Goal: Find specific page/section: Find specific page/section

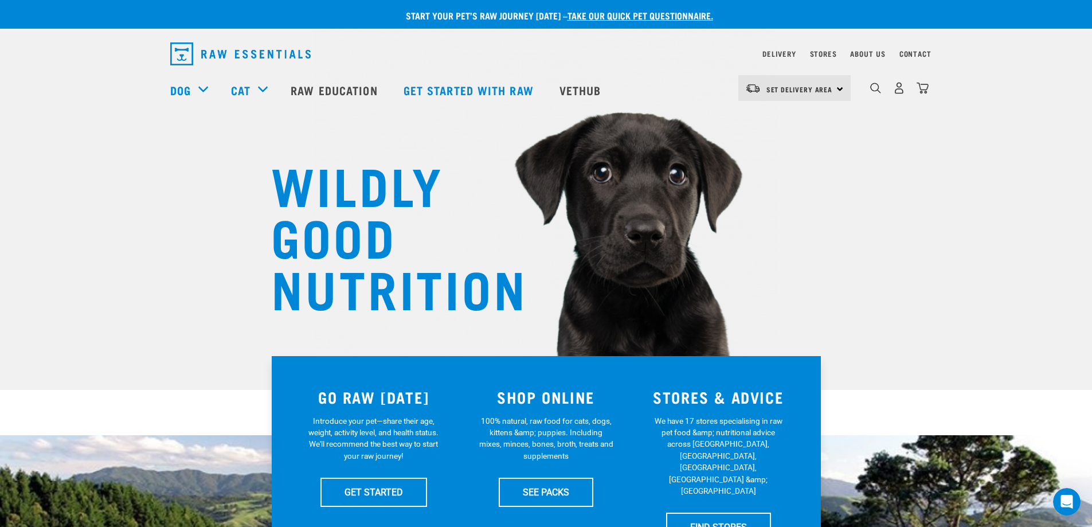
click at [920, 48] on div "Contact" at bounding box center [916, 54] width 32 height 14
click at [921, 52] on link "Contact" at bounding box center [916, 54] width 32 height 4
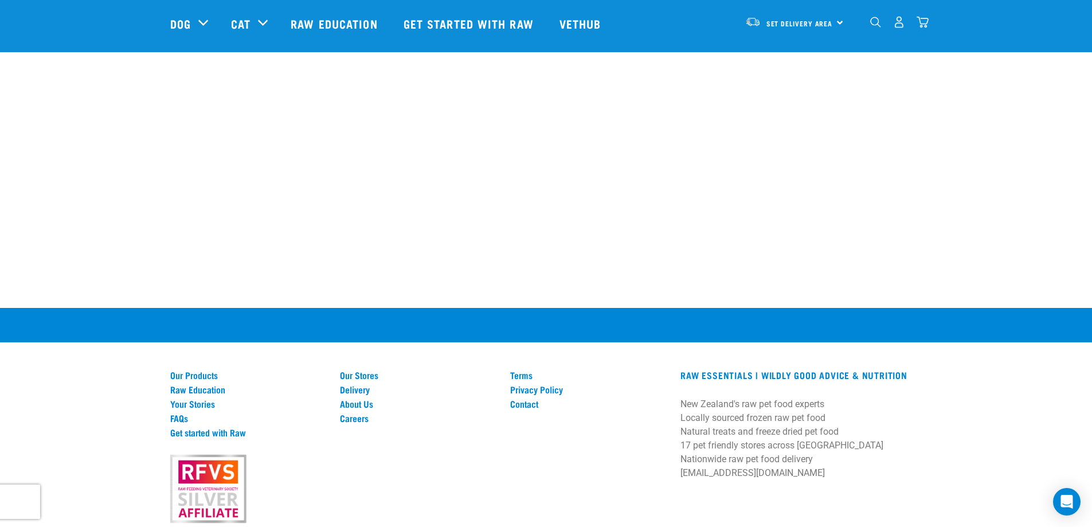
scroll to position [727, 0]
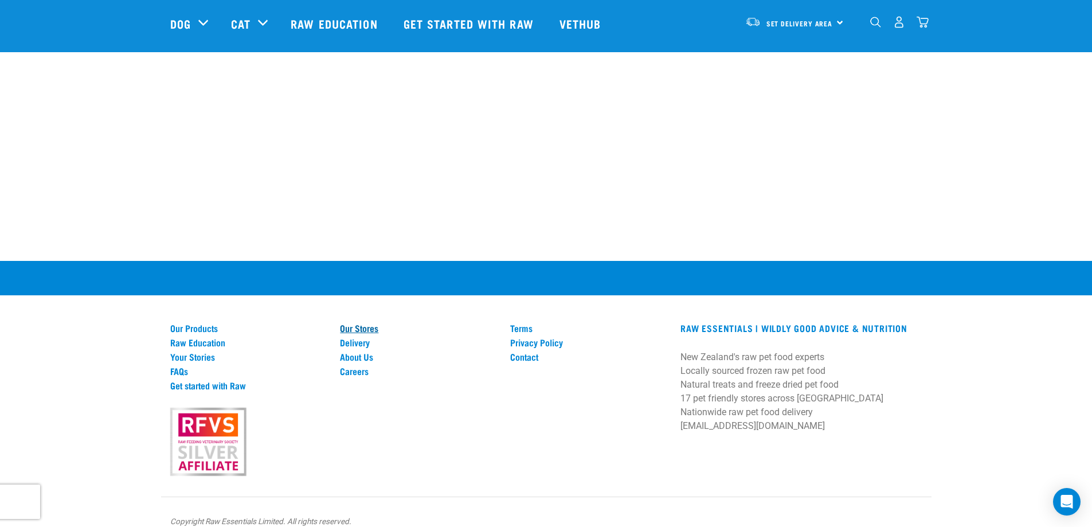
click at [354, 323] on link "Our Stores" at bounding box center [418, 328] width 157 height 10
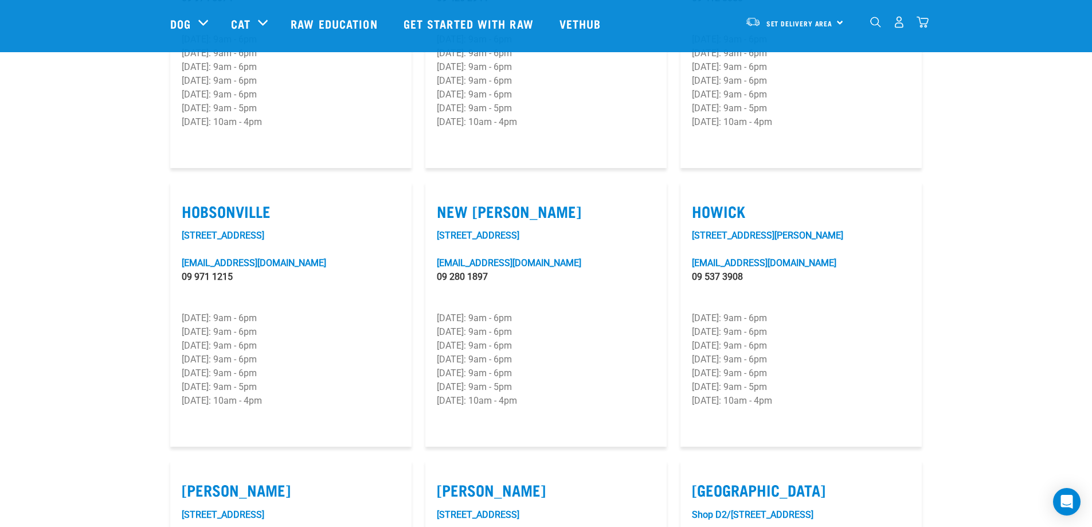
scroll to position [803, 0]
